Goal: Task Accomplishment & Management: Manage account settings

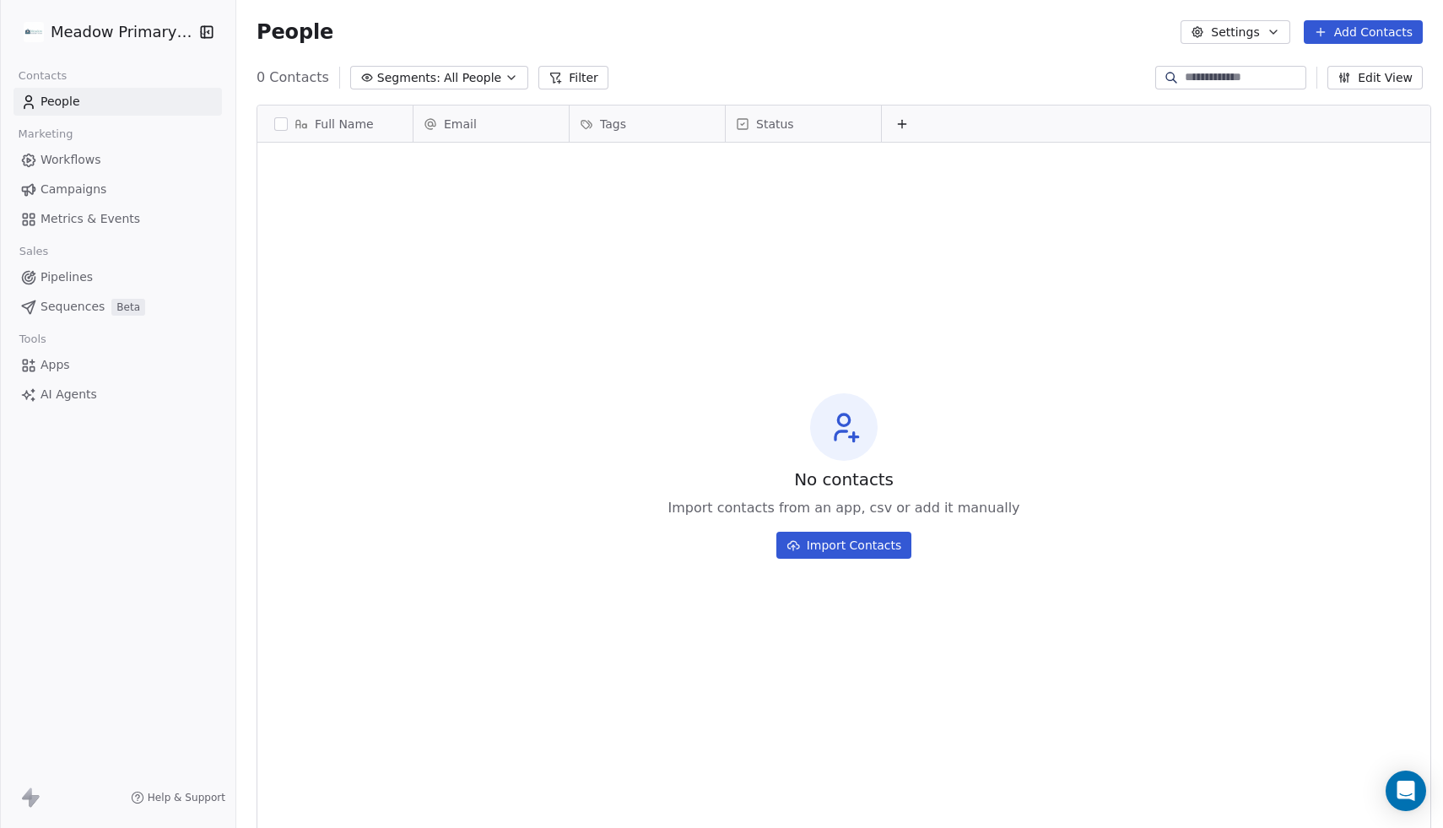
scroll to position [728, 1215]
click at [851, 559] on div "No contacts Import contacts from an app, csv or add it manually Import Contacts" at bounding box center [843, 475] width 1173 height 659
click at [851, 538] on button "Import Contacts" at bounding box center [845, 545] width 136 height 27
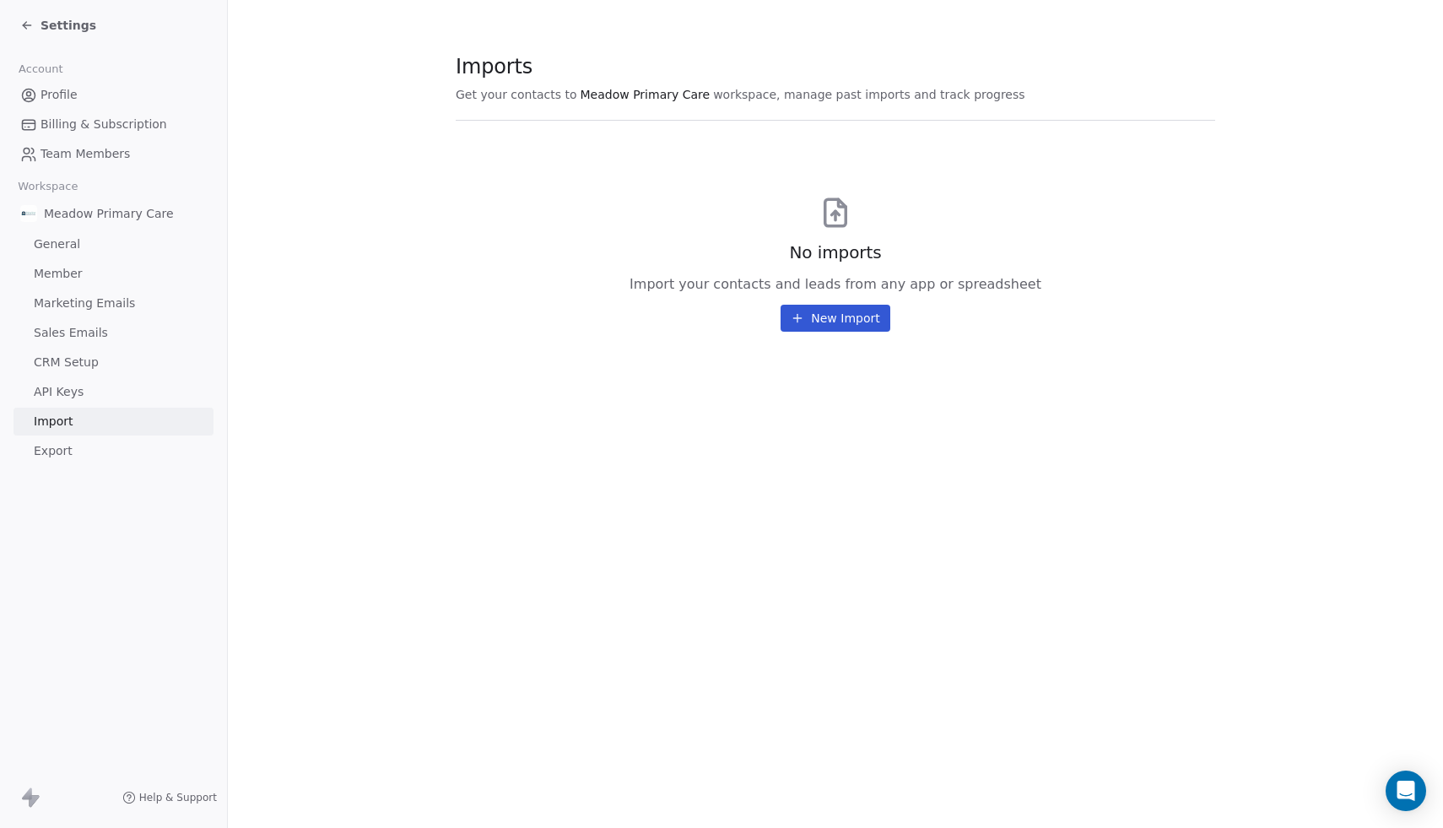
click at [804, 322] on icon at bounding box center [798, 318] width 14 height 14
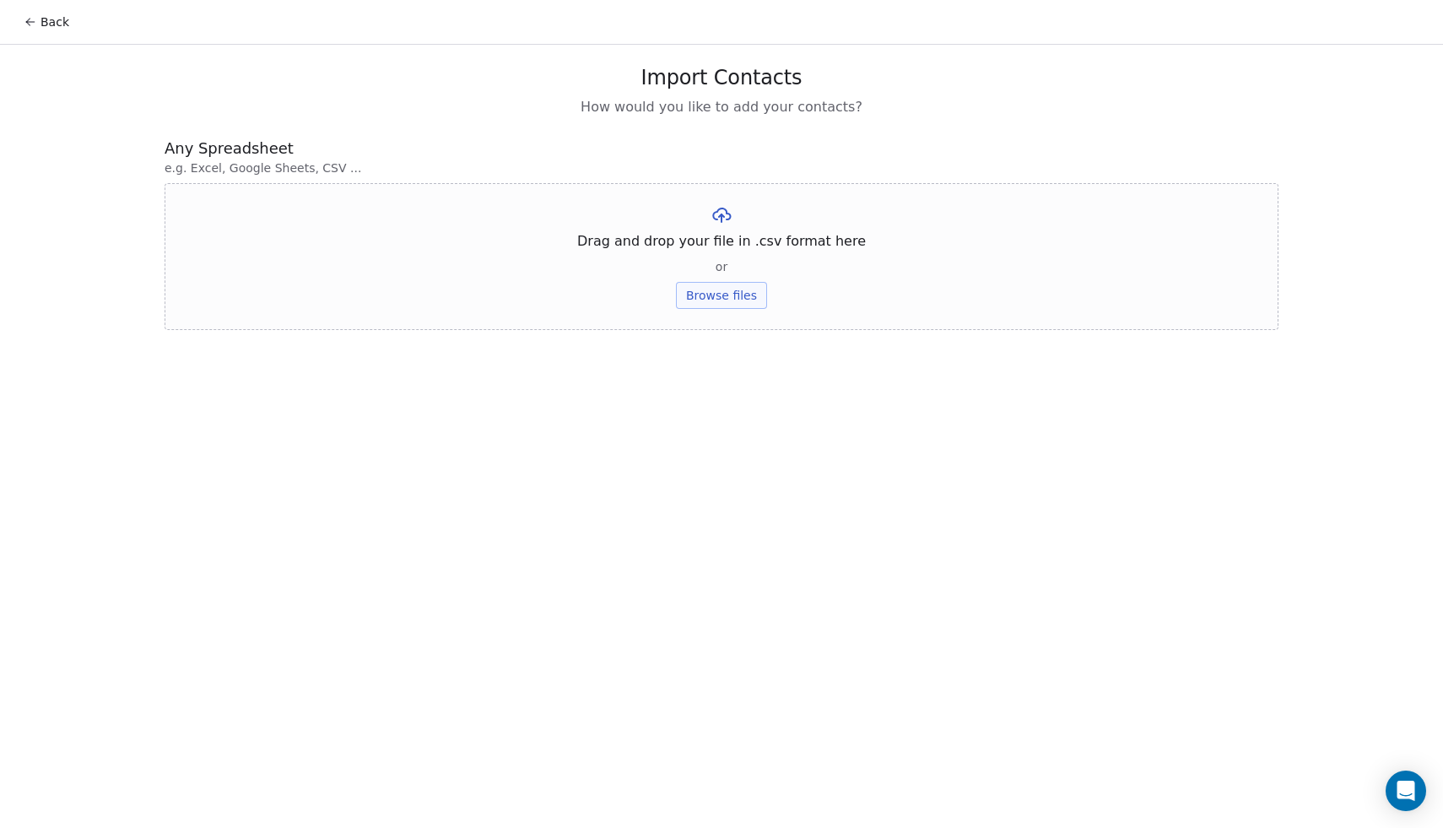
click at [46, 24] on button "Back" at bounding box center [47, 22] width 66 height 30
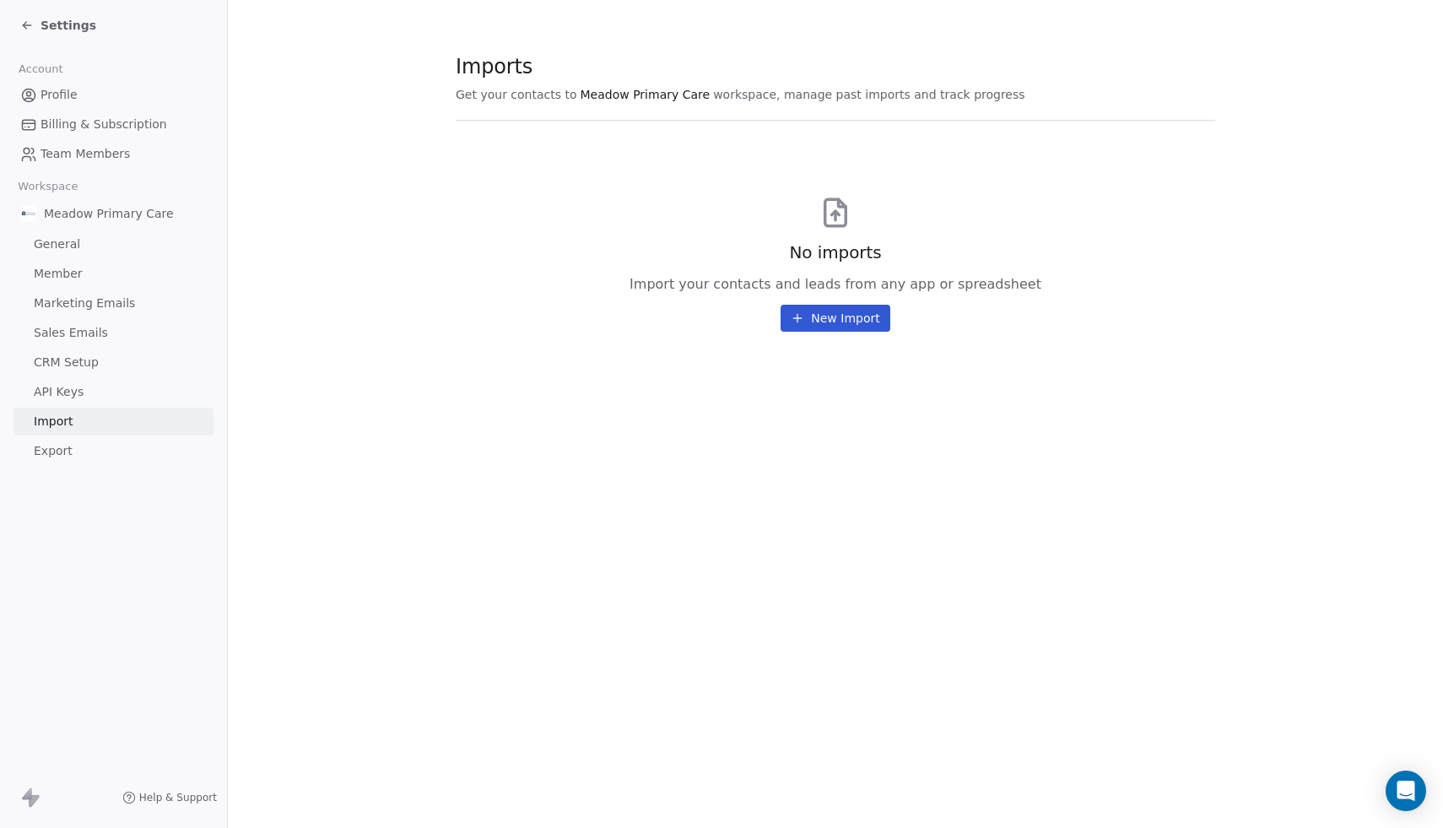
click at [46, 24] on span "Settings" at bounding box center [69, 25] width 56 height 17
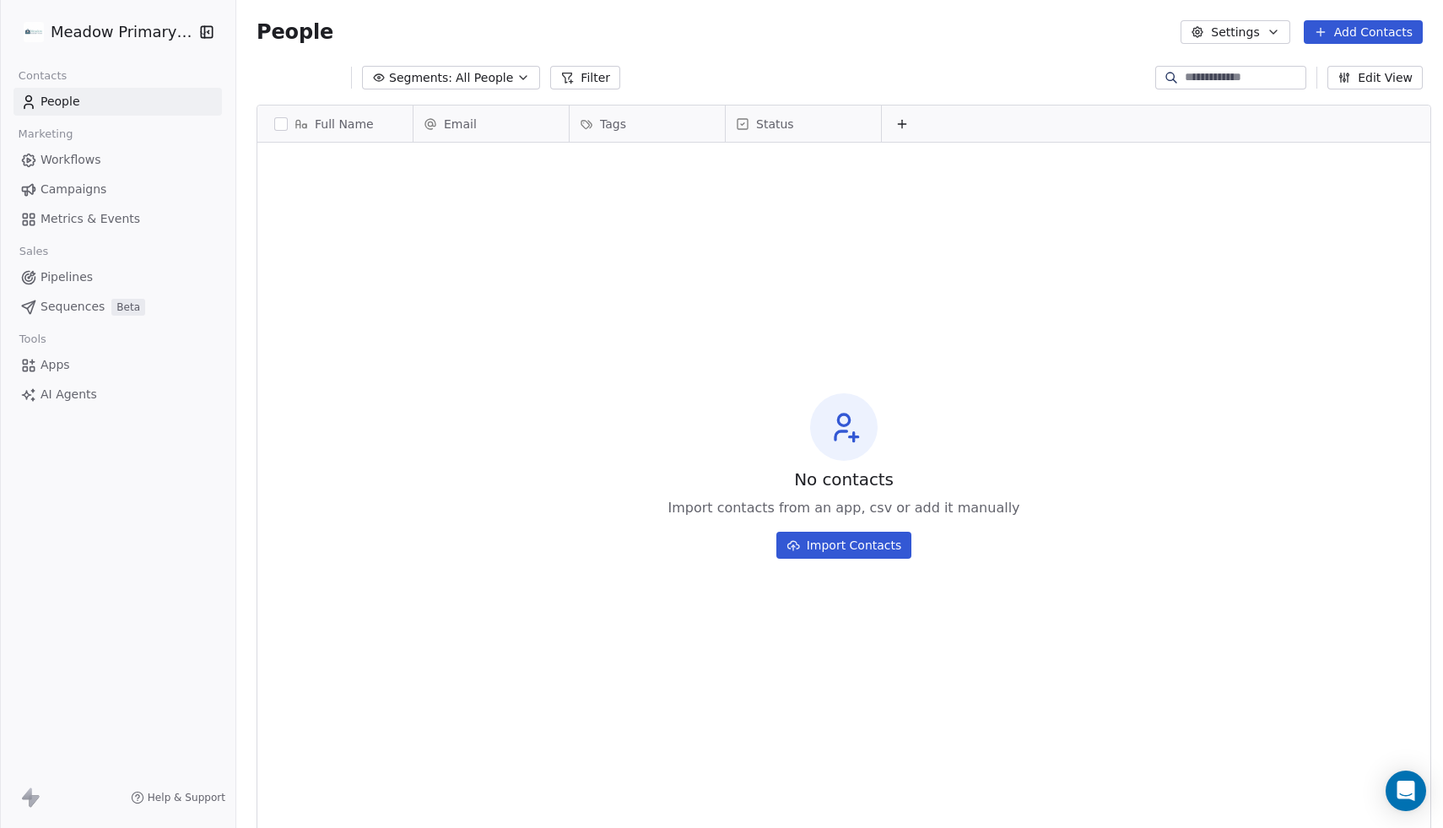
scroll to position [728, 1215]
click at [1368, 28] on button "Add Contacts" at bounding box center [1363, 32] width 119 height 24
click at [1339, 71] on span "Create new contact" at bounding box center [1369, 69] width 116 height 18
